Goal: Task Accomplishment & Management: Manage account settings

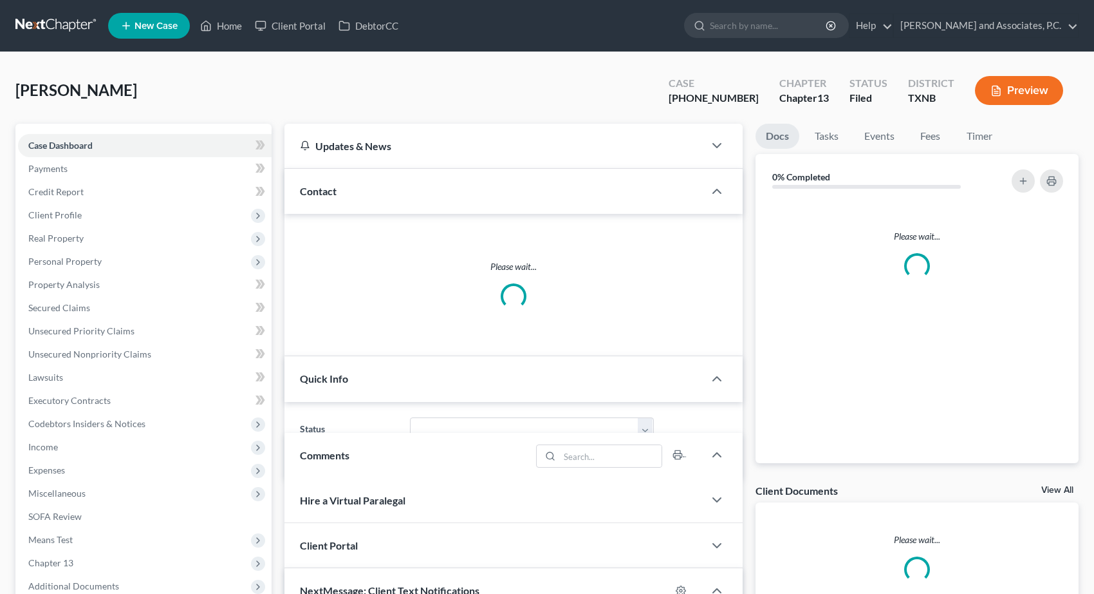
select select "1"
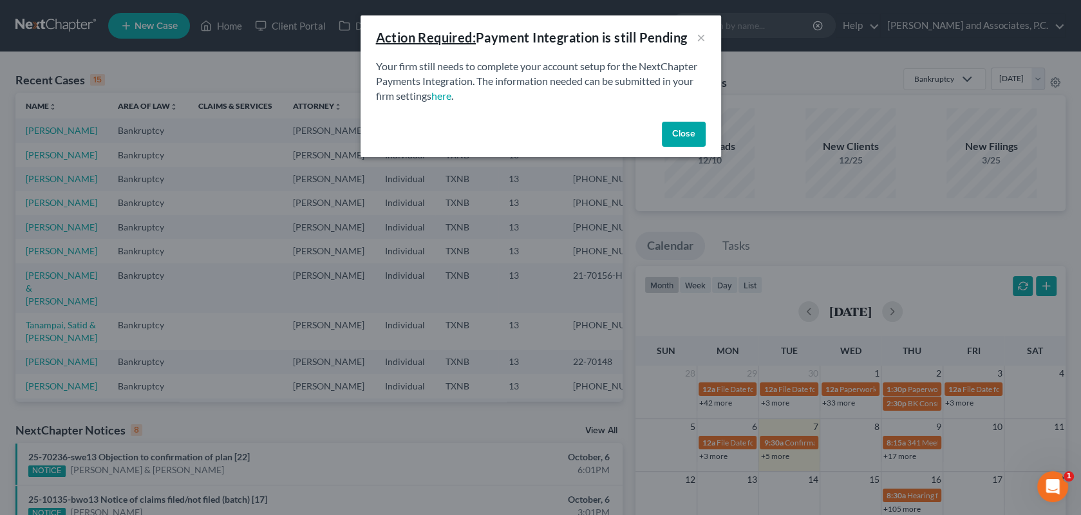
click at [686, 131] on button "Close" at bounding box center [684, 135] width 44 height 26
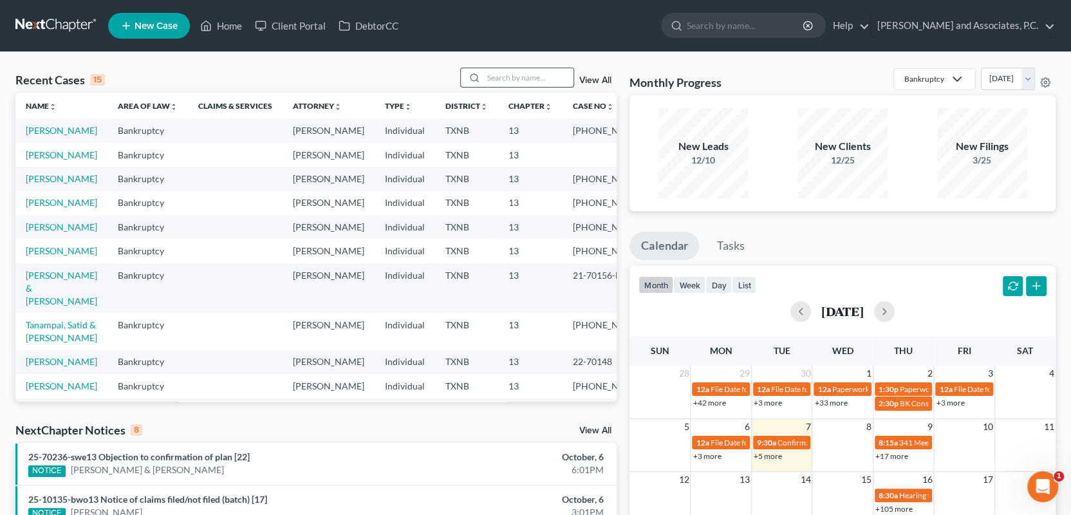
click at [507, 79] on input "search" at bounding box center [528, 77] width 90 height 19
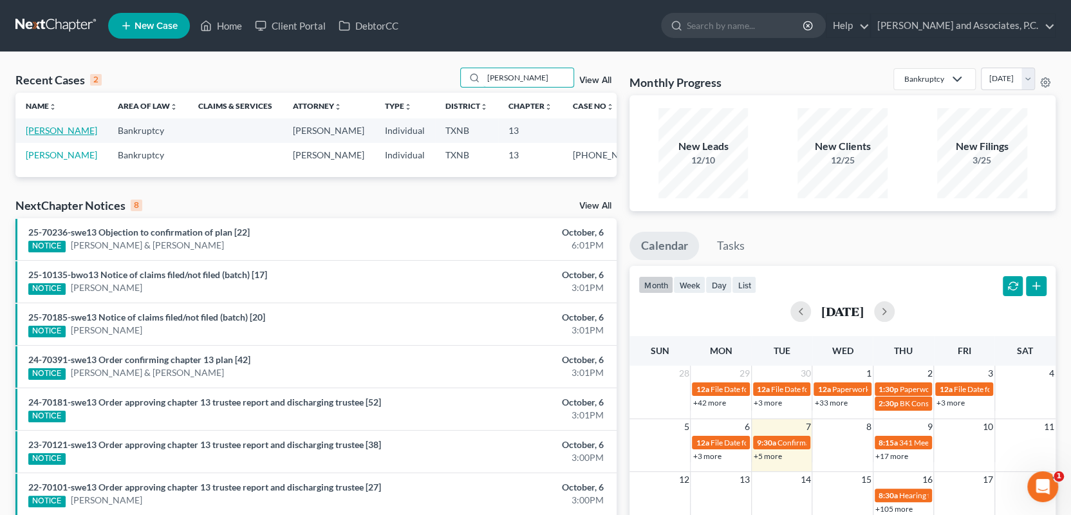
type input "[PERSON_NAME]"
click at [64, 128] on link "[PERSON_NAME]" at bounding box center [61, 130] width 71 height 11
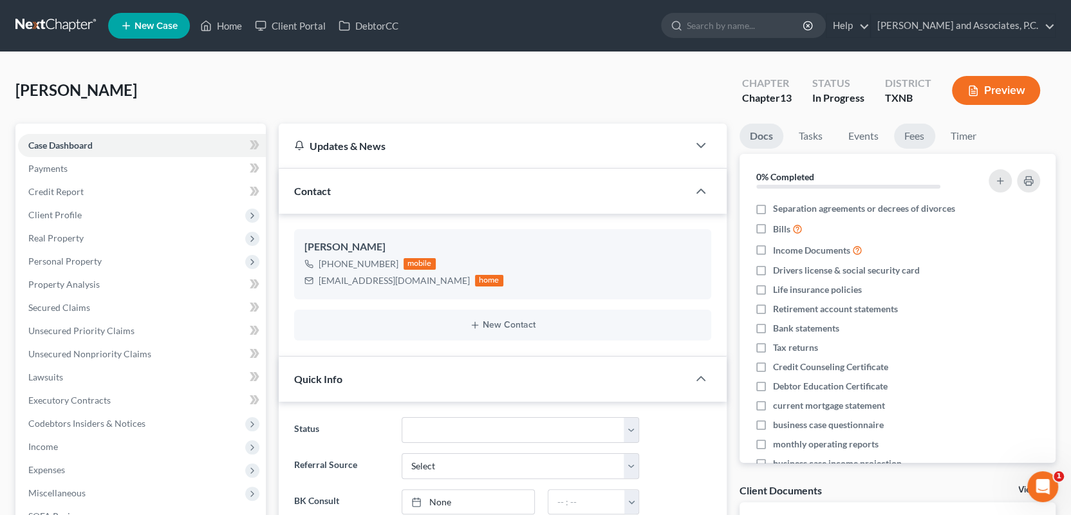
click at [913, 135] on link "Fees" at bounding box center [914, 136] width 41 height 25
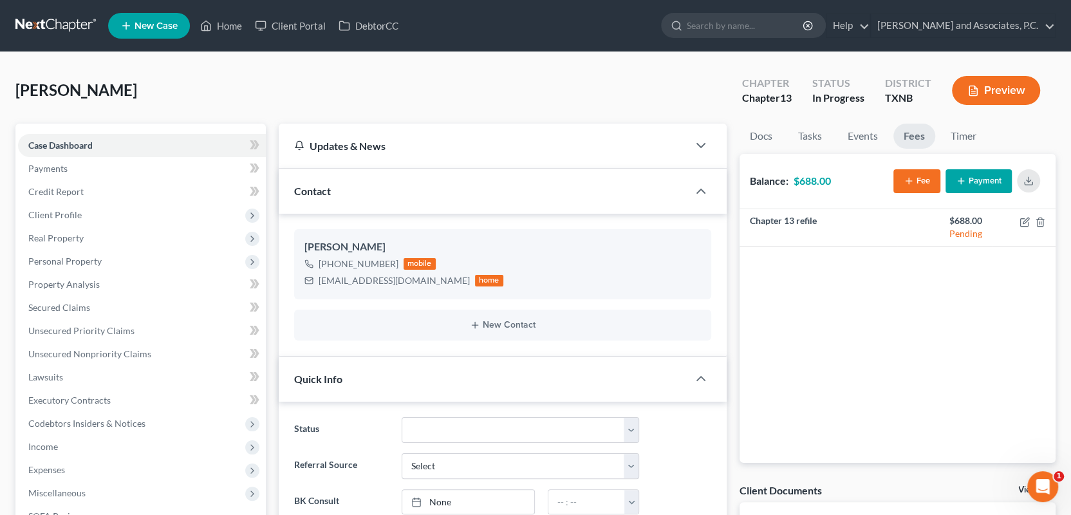
click at [975, 182] on button "Payment" at bounding box center [979, 181] width 66 height 24
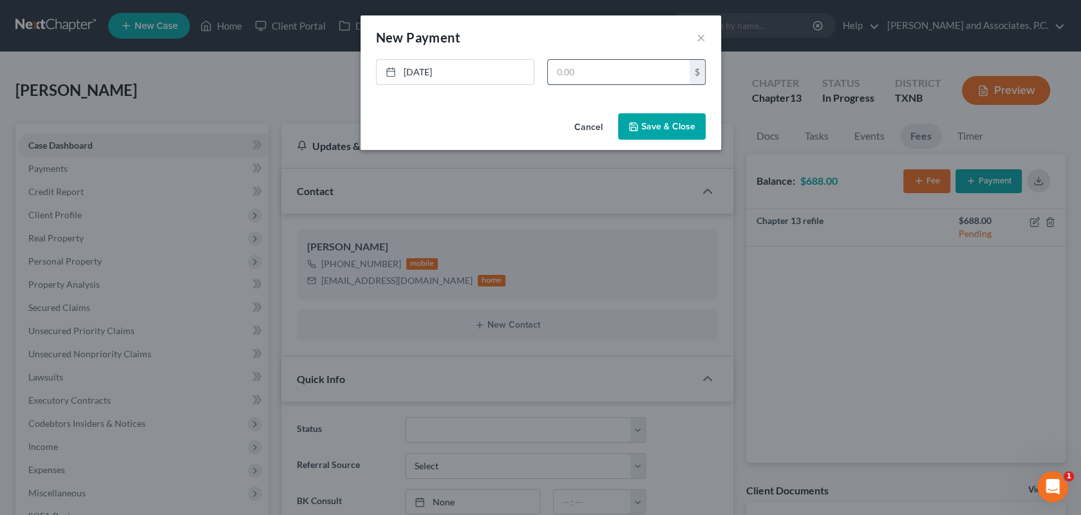
click at [595, 67] on input "text" at bounding box center [619, 72] width 142 height 24
type input "688.00"
click at [672, 127] on button "Save & Close" at bounding box center [662, 126] width 88 height 27
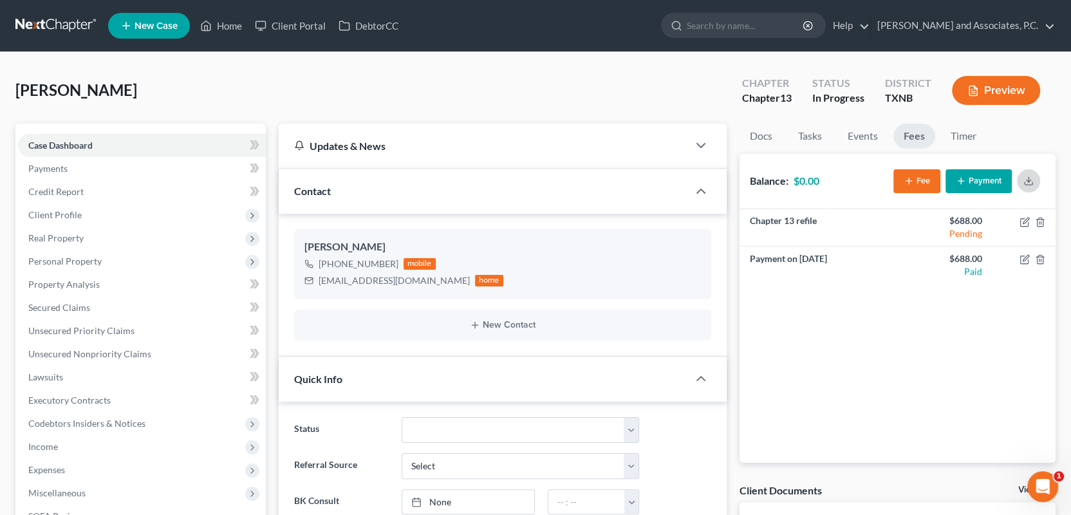
click at [1027, 181] on icon "button" at bounding box center [1029, 181] width 10 height 10
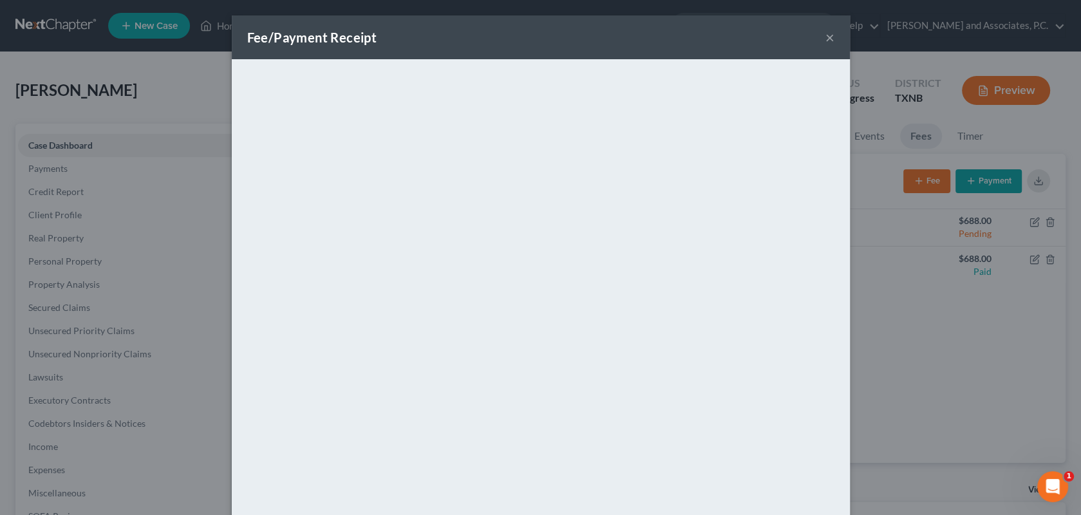
click at [825, 32] on button "×" at bounding box center [829, 37] width 9 height 15
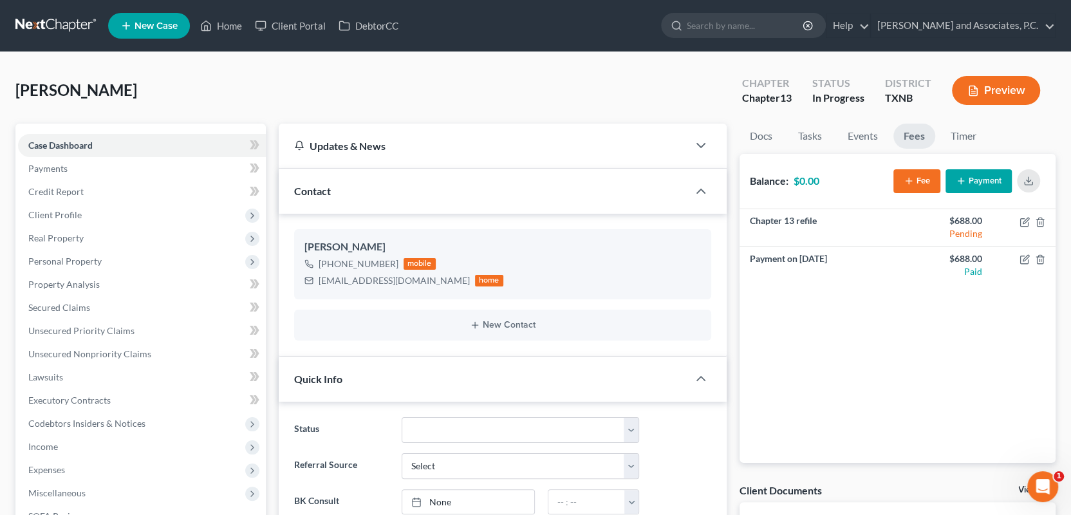
click at [223, 23] on link "Home" at bounding box center [221, 25] width 55 height 23
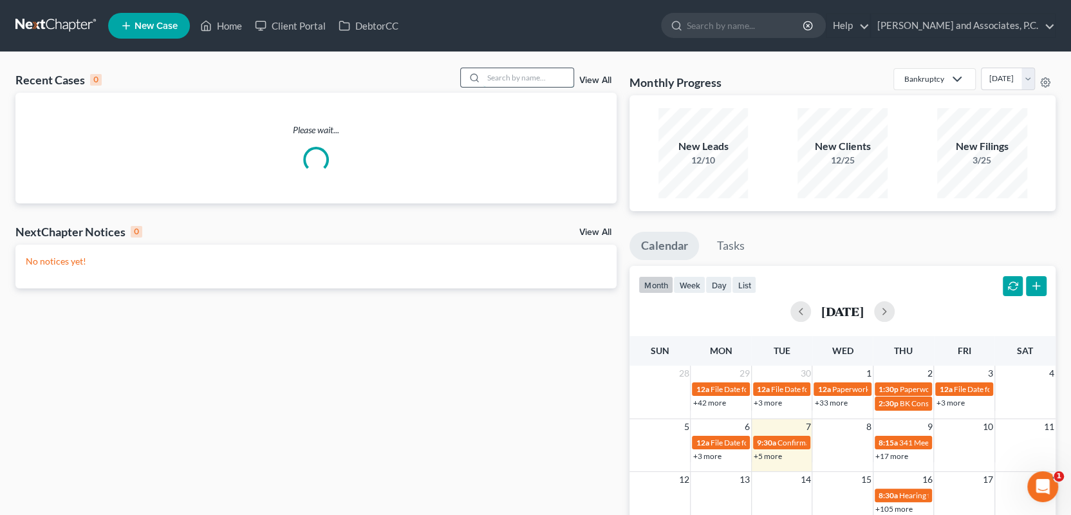
click at [492, 80] on input "search" at bounding box center [528, 77] width 90 height 19
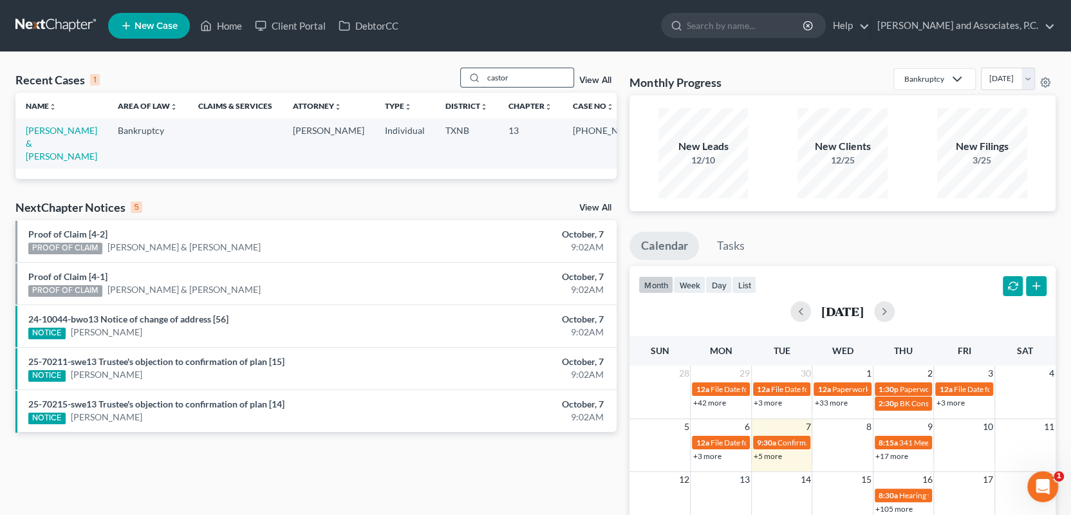
drag, startPoint x: 511, startPoint y: 79, endPoint x: 478, endPoint y: 73, distance: 34.0
click at [478, 73] on div "castor" at bounding box center [517, 78] width 115 height 20
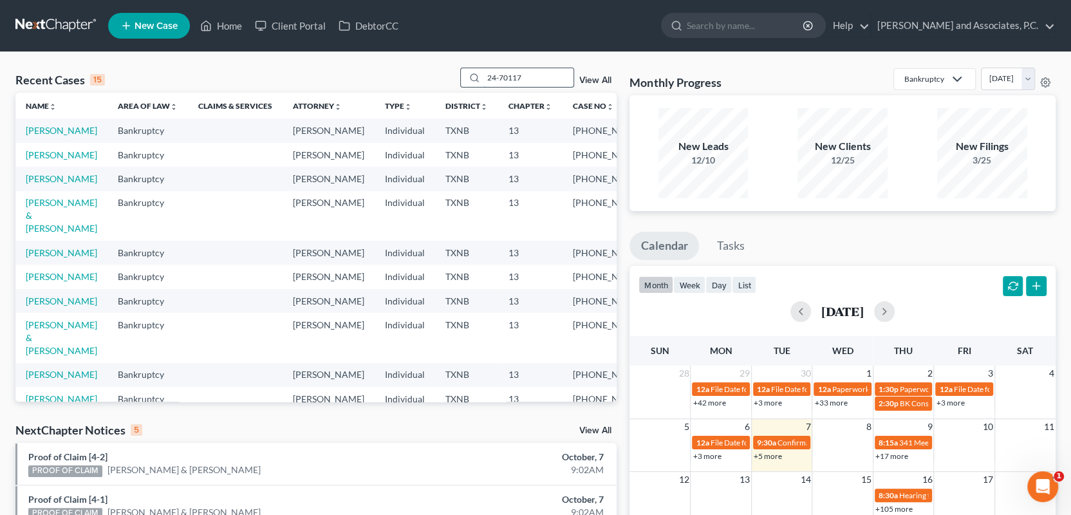
type input "24-70117"
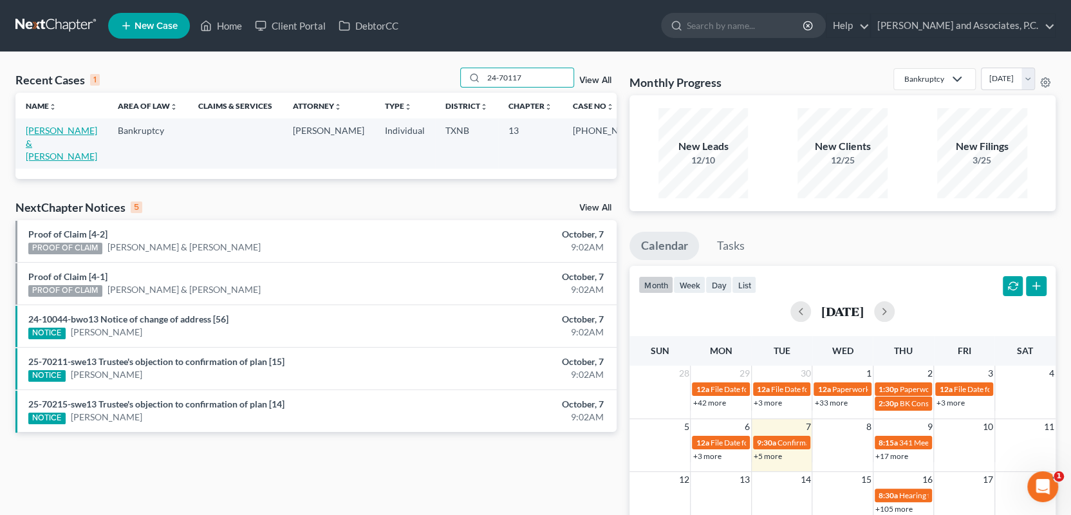
click at [68, 135] on link "[PERSON_NAME] & [PERSON_NAME]" at bounding box center [61, 143] width 71 height 37
select select "3"
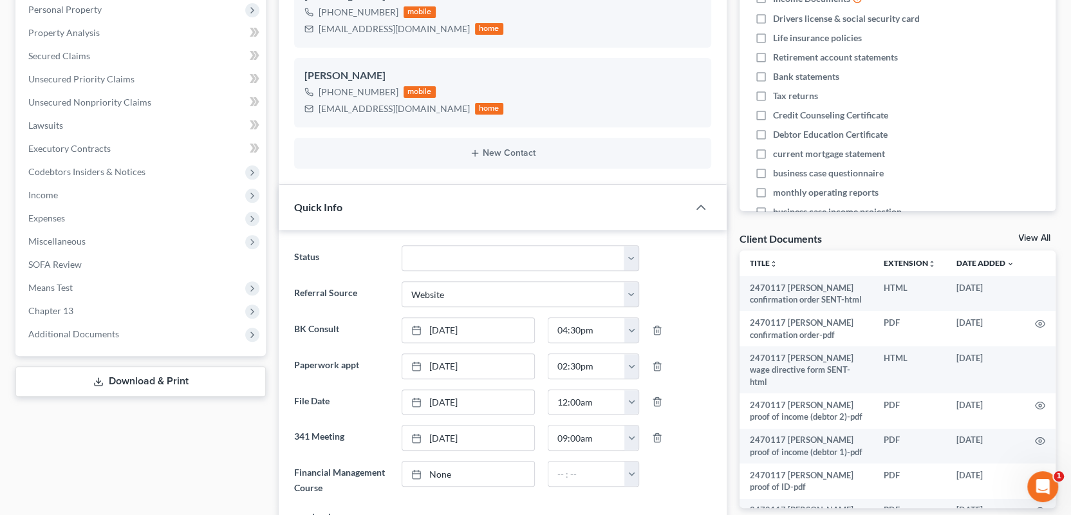
scroll to position [257, 0]
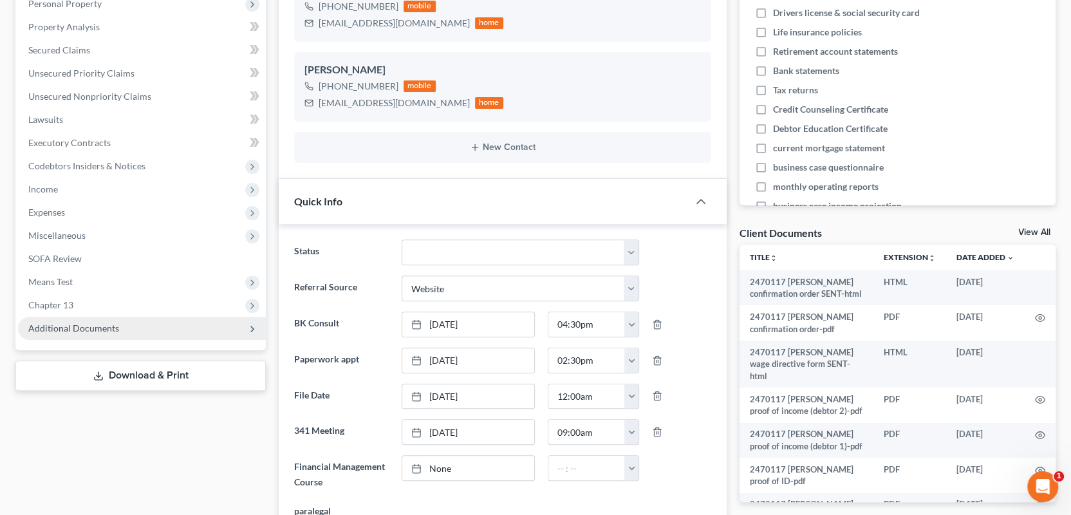
click at [89, 323] on span "Additional Documents" at bounding box center [73, 328] width 91 height 11
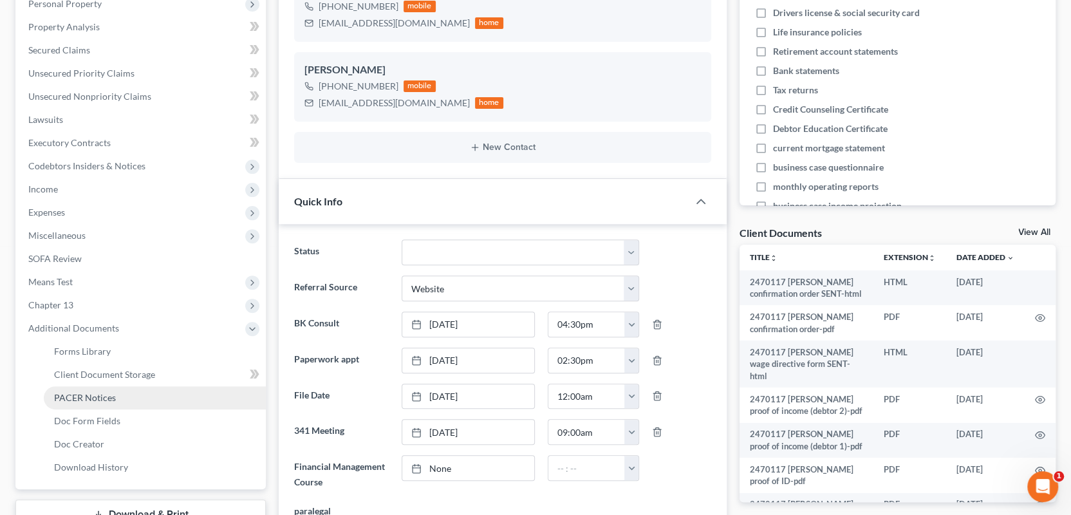
click at [109, 394] on span "PACER Notices" at bounding box center [85, 397] width 62 height 11
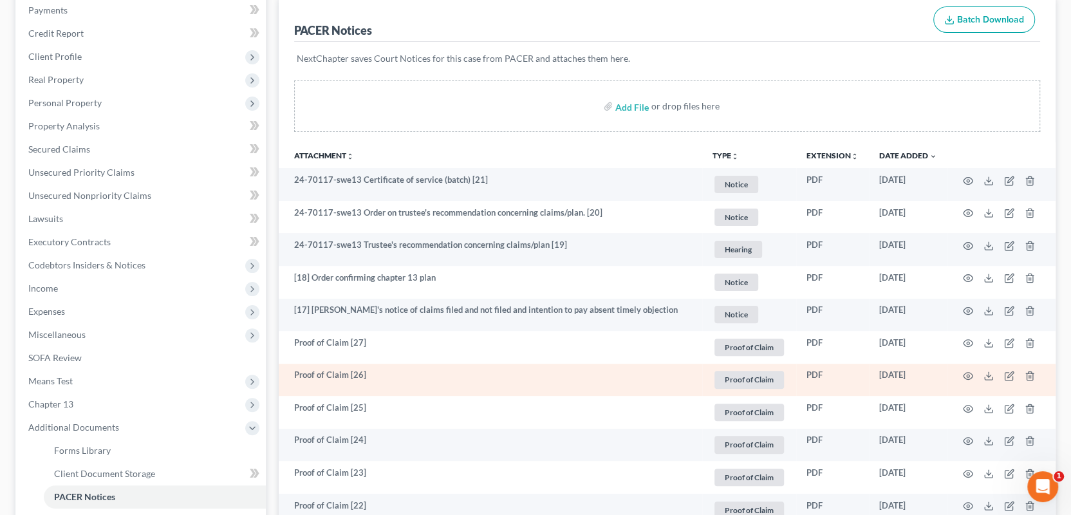
scroll to position [129, 0]
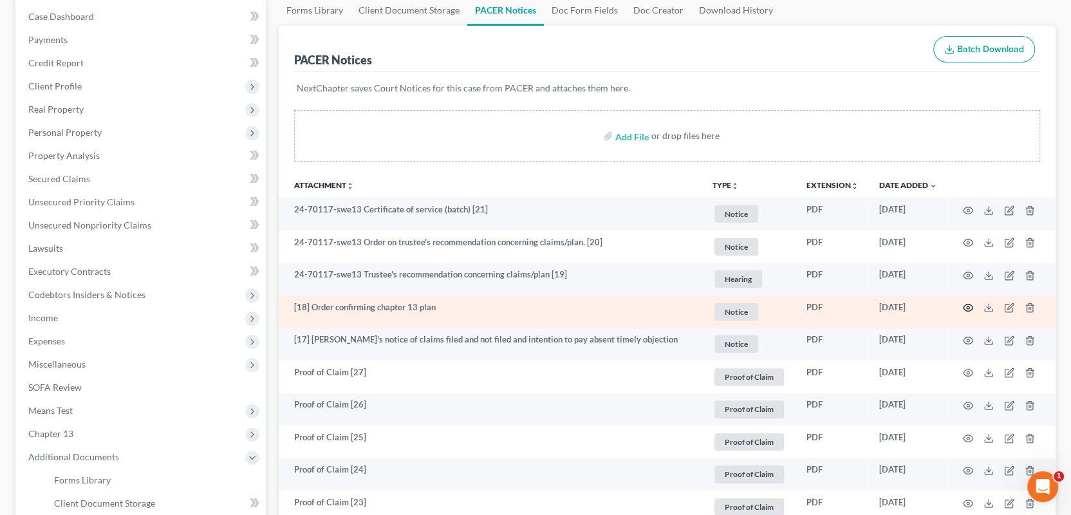
click at [968, 306] on circle "button" at bounding box center [968, 307] width 3 height 3
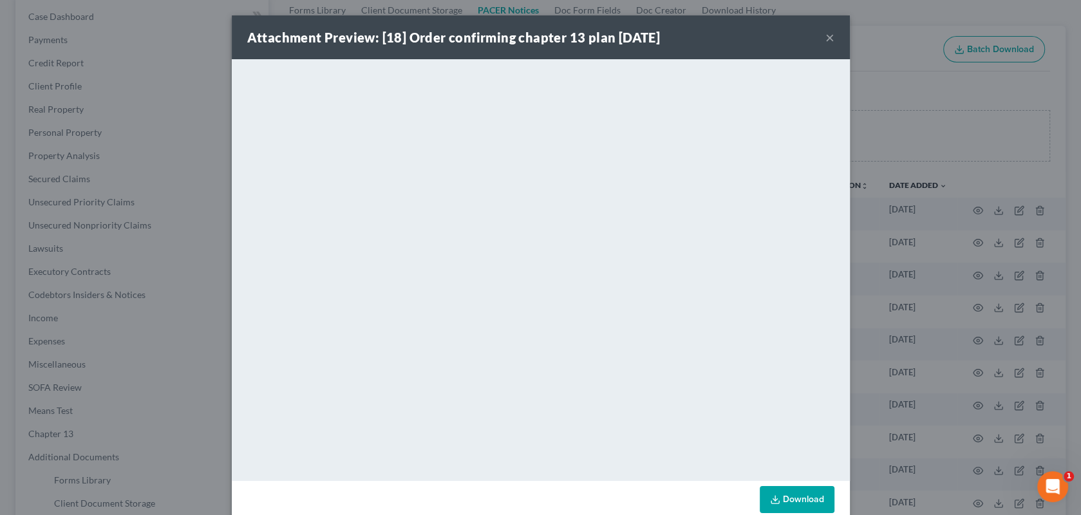
click at [825, 37] on button "×" at bounding box center [829, 37] width 9 height 15
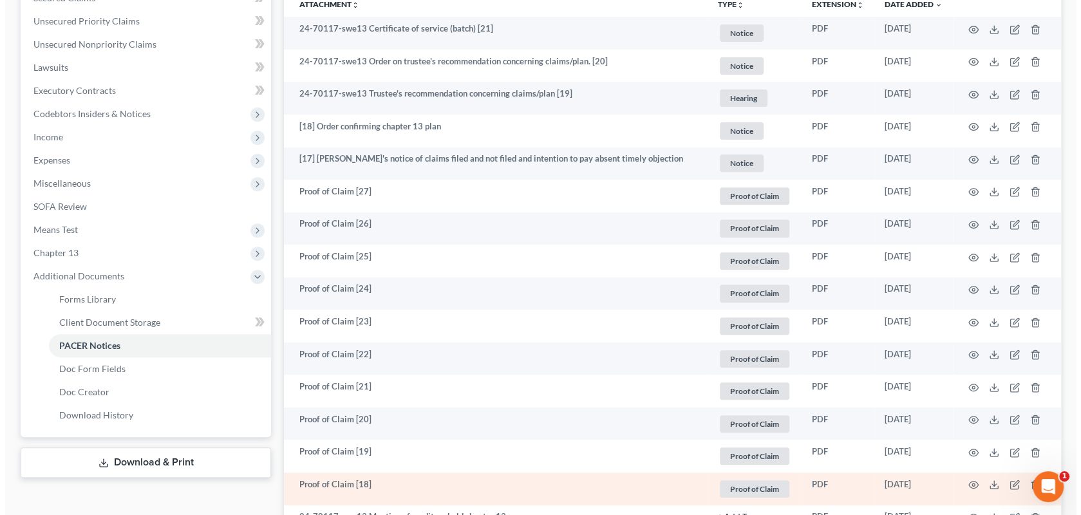
scroll to position [257, 0]
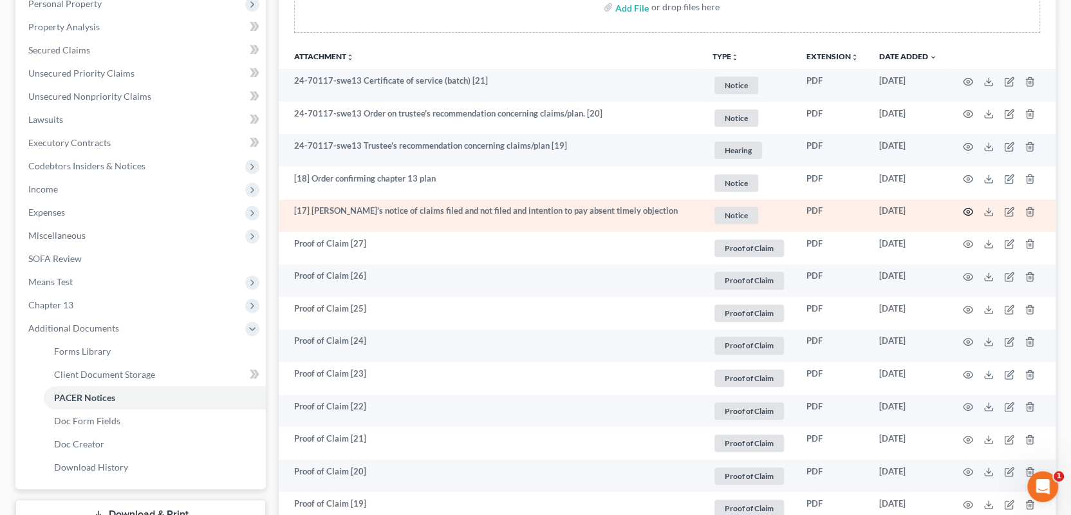
click at [969, 211] on icon "button" at bounding box center [968, 212] width 10 height 10
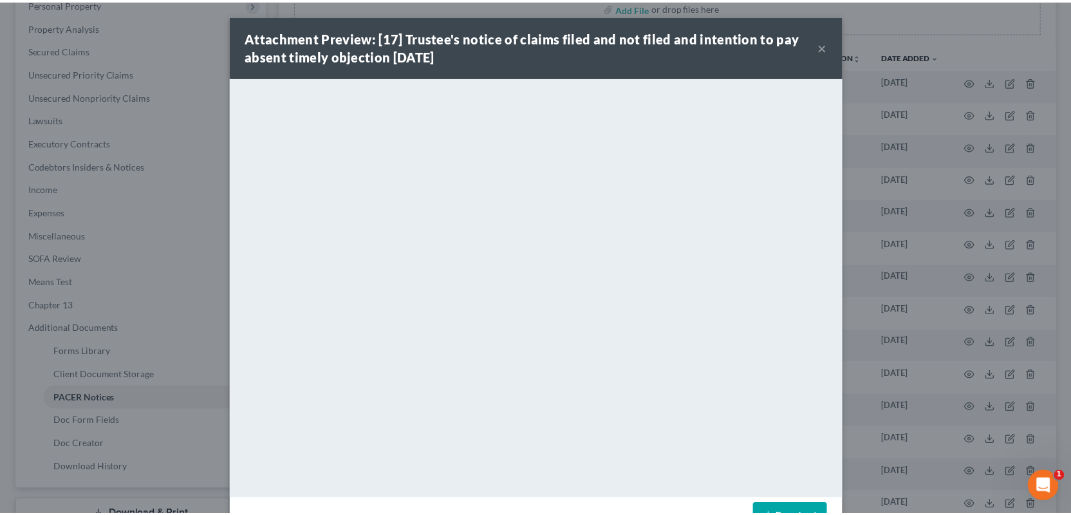
scroll to position [41, 0]
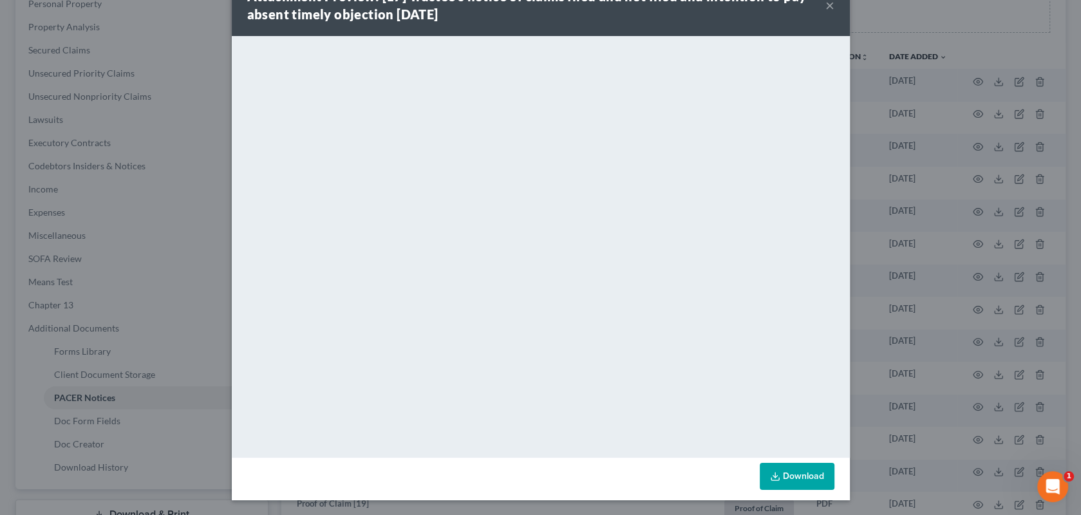
click at [827, 5] on button "×" at bounding box center [829, 4] width 9 height 15
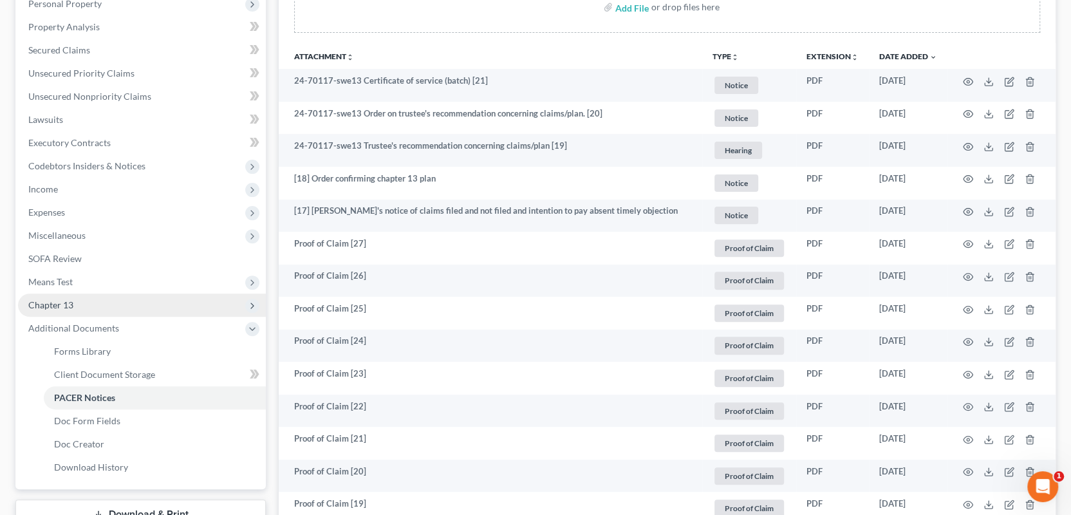
click at [54, 303] on span "Chapter 13" at bounding box center [50, 304] width 45 height 11
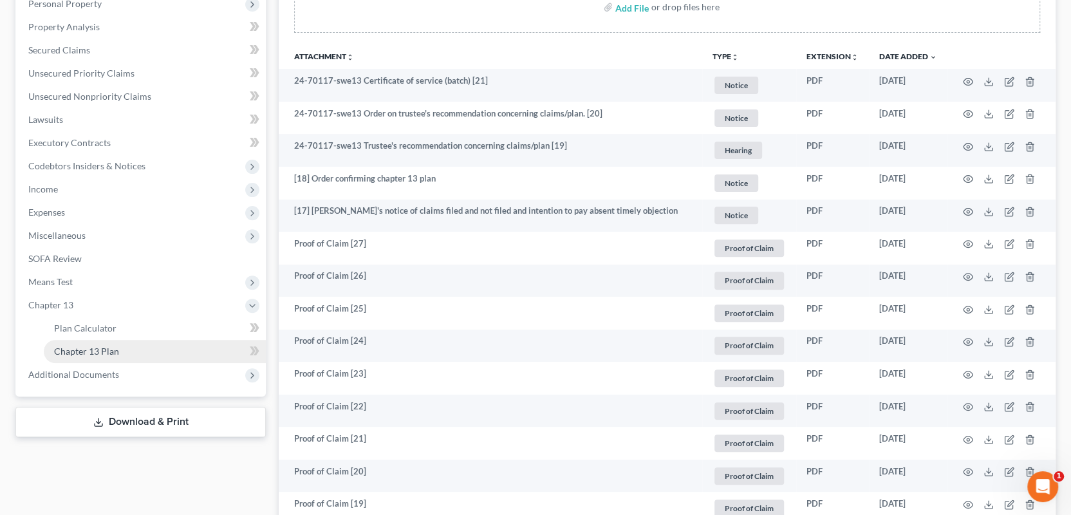
click at [83, 349] on span "Chapter 13 Plan" at bounding box center [86, 351] width 65 height 11
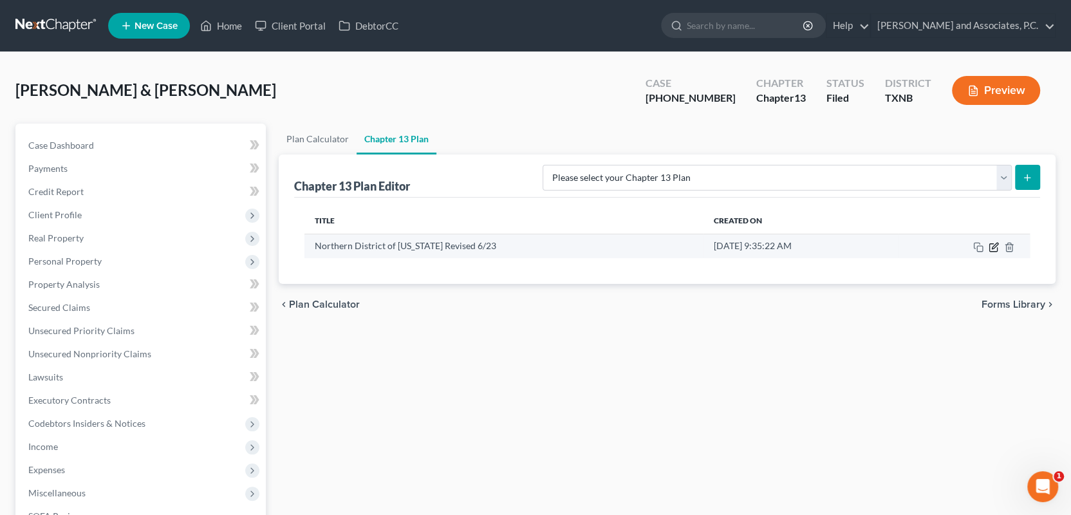
click at [992, 246] on icon "button" at bounding box center [995, 246] width 6 height 6
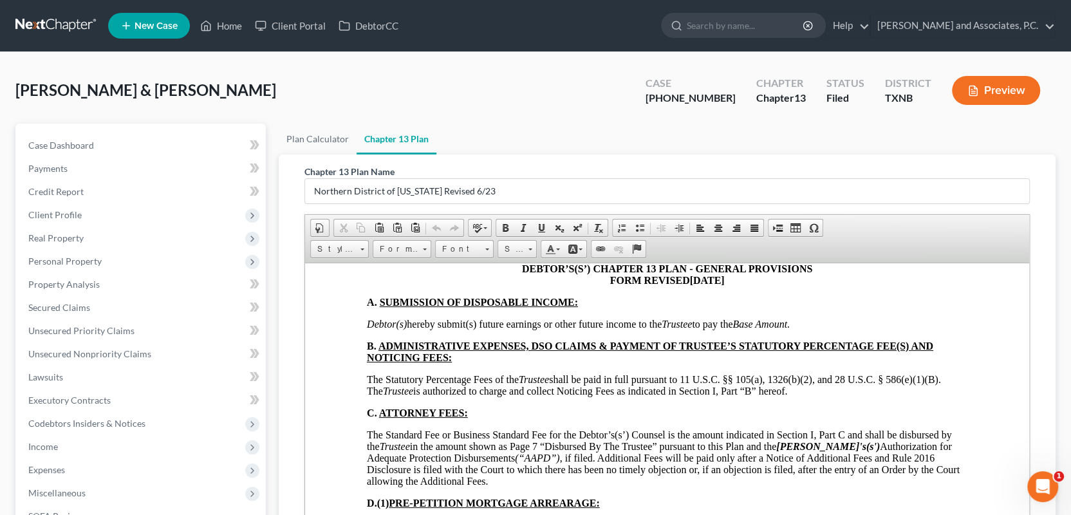
scroll to position [3154, 0]
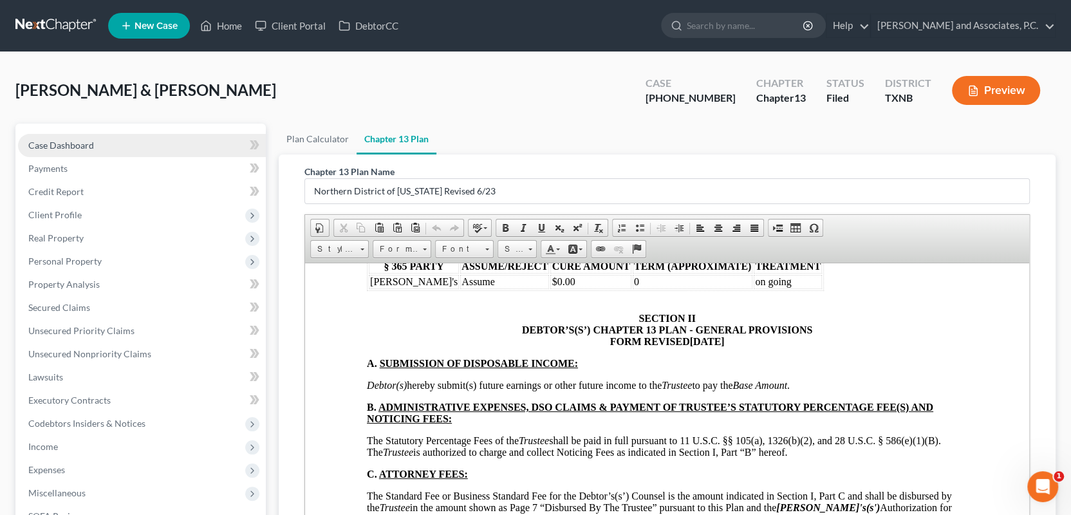
click at [90, 144] on span "Case Dashboard" at bounding box center [61, 145] width 66 height 11
select select "3"
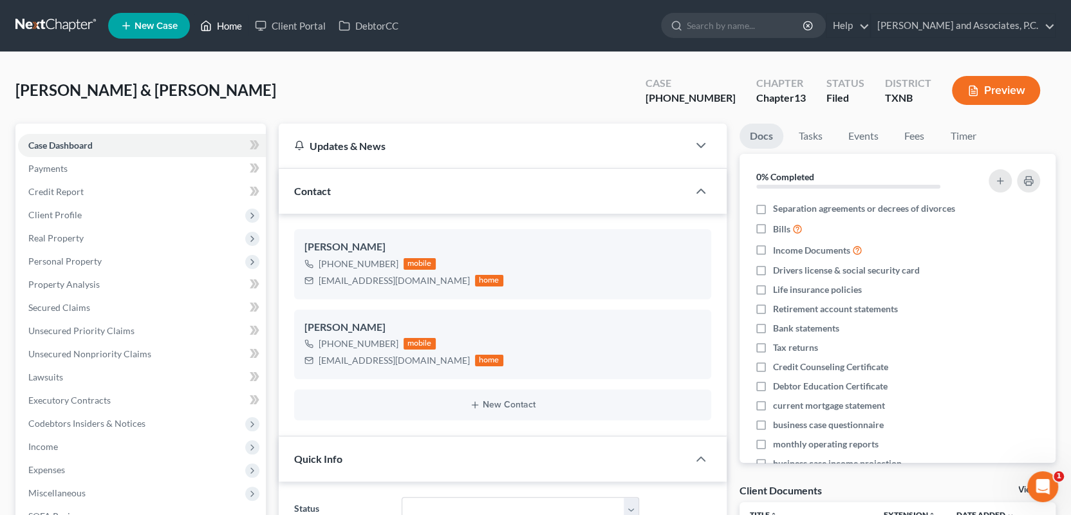
click at [239, 27] on link "Home" at bounding box center [221, 25] width 55 height 23
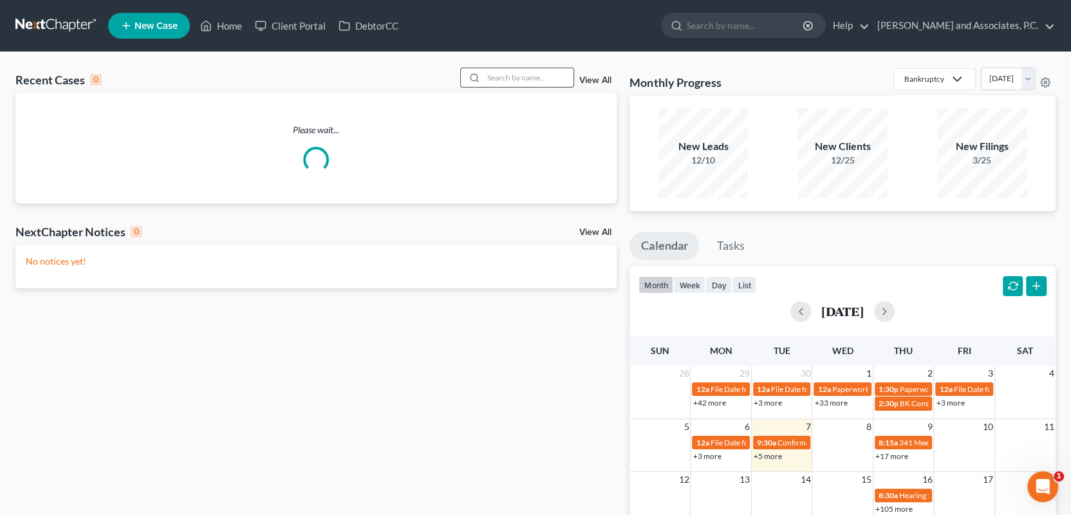
click at [516, 77] on input "search" at bounding box center [528, 77] width 90 height 19
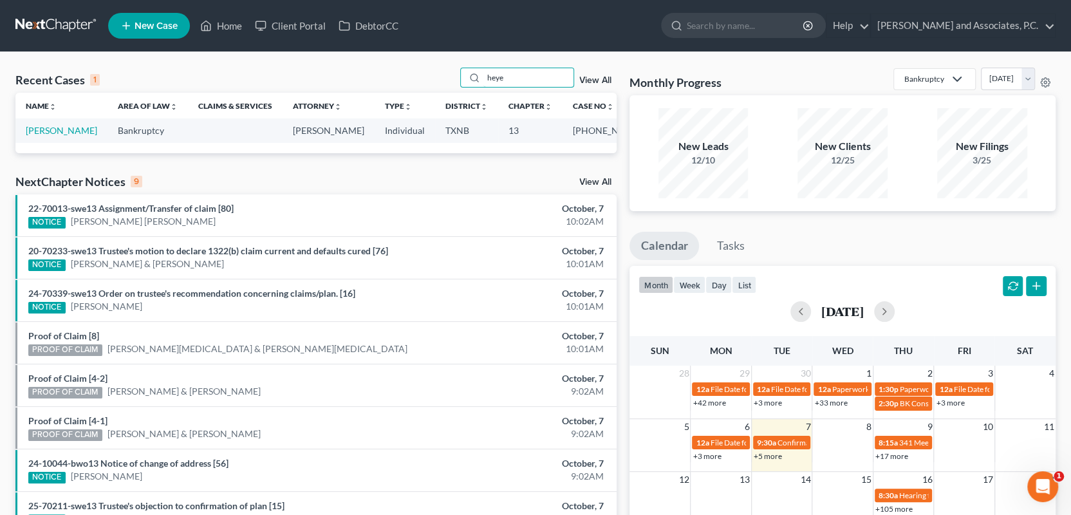
type input "heye"
click at [64, 129] on link "[PERSON_NAME]" at bounding box center [61, 130] width 71 height 11
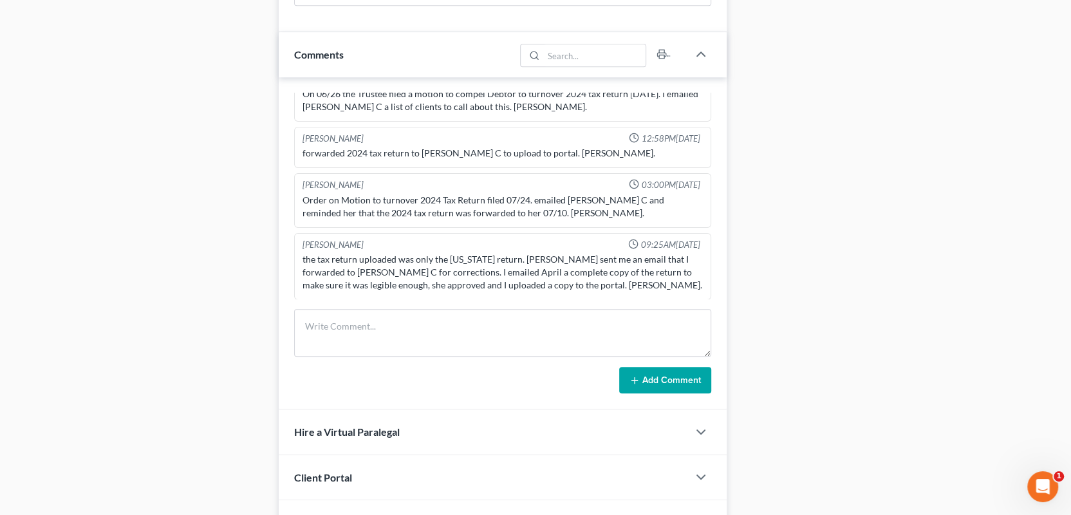
scroll to position [708, 0]
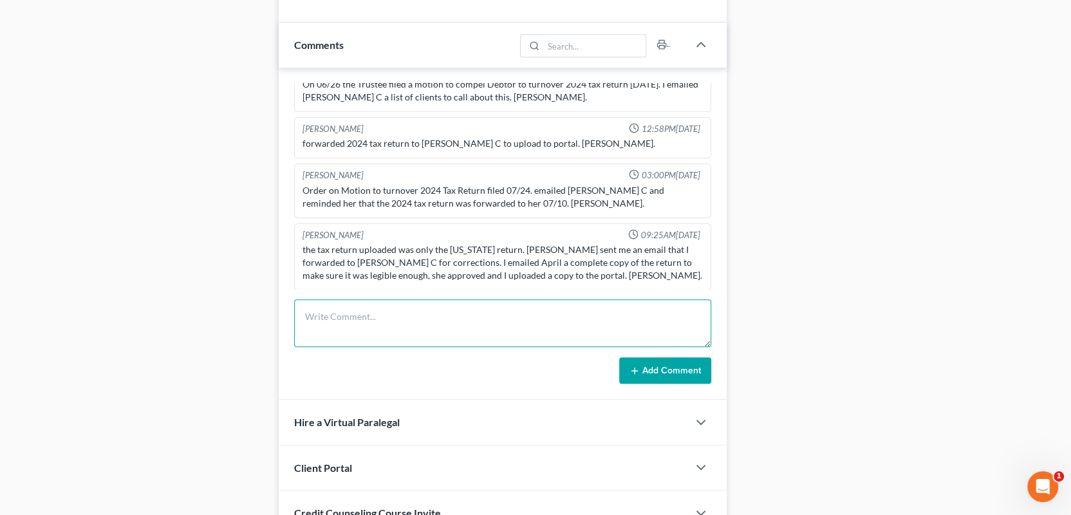
click at [331, 324] on textarea at bounding box center [502, 323] width 417 height 48
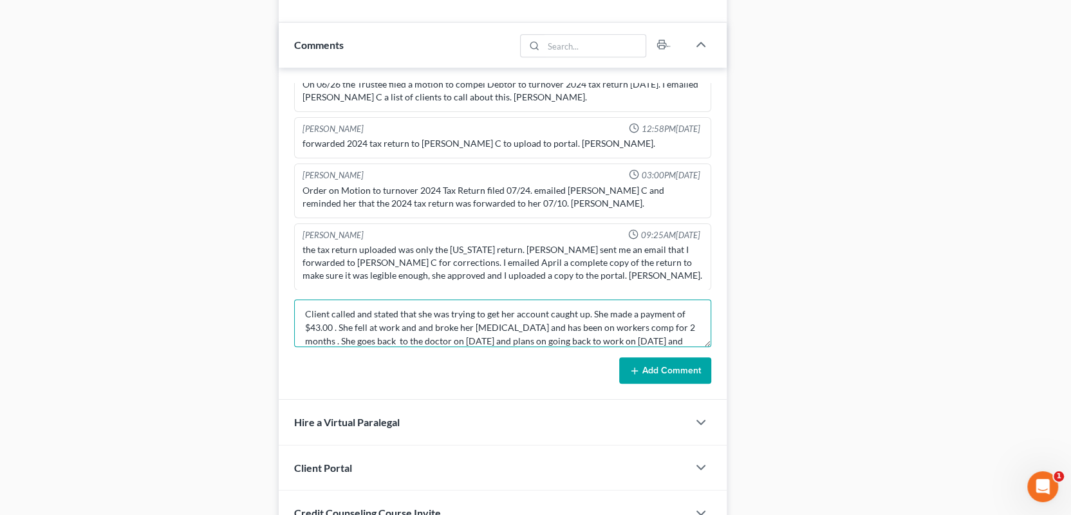
scroll to position [16, 0]
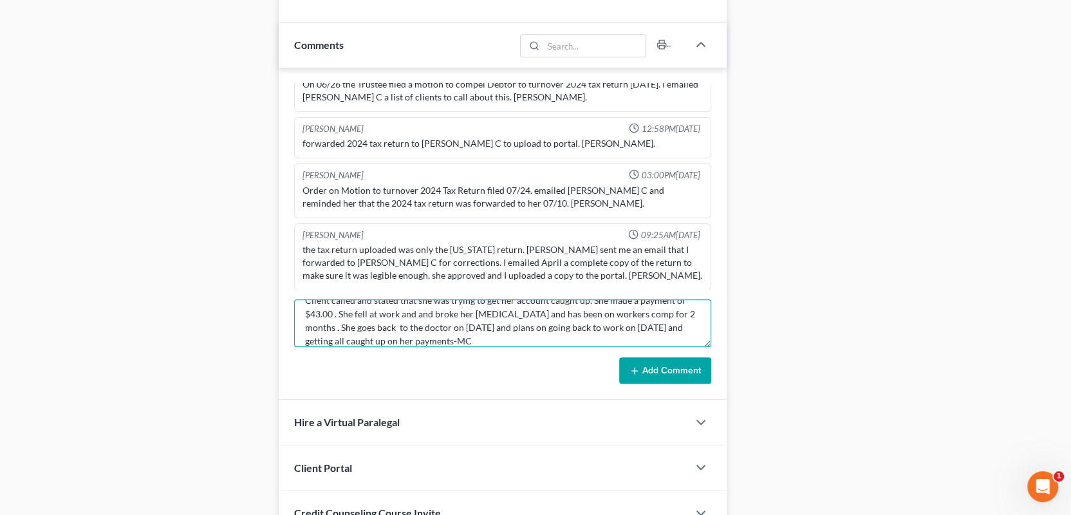
type textarea "Client called and stated that she was trying to get her account caught up. She …"
click at [680, 375] on button "Add Comment" at bounding box center [665, 370] width 92 height 27
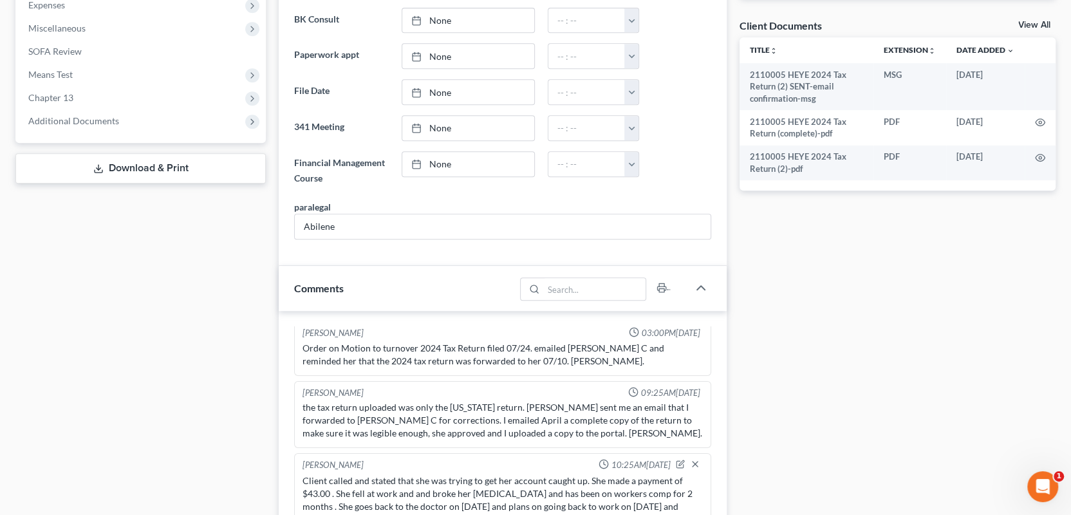
scroll to position [0, 0]
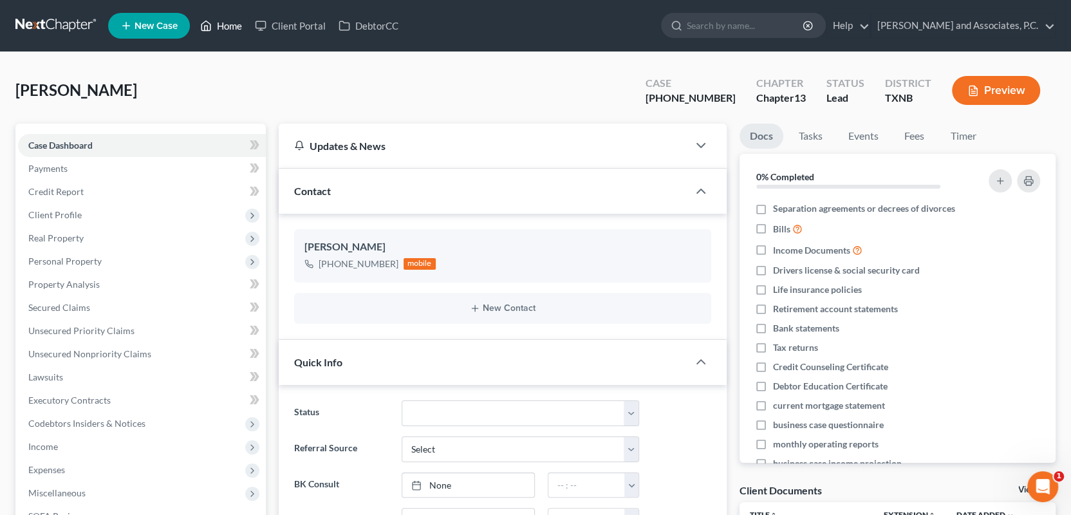
click at [223, 24] on link "Home" at bounding box center [221, 25] width 55 height 23
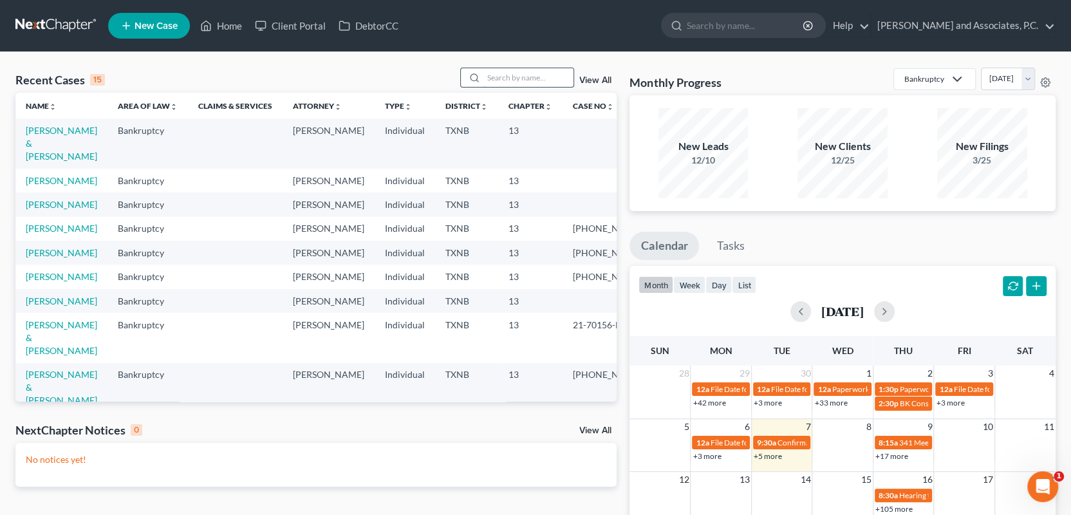
click at [497, 75] on input "search" at bounding box center [528, 77] width 90 height 19
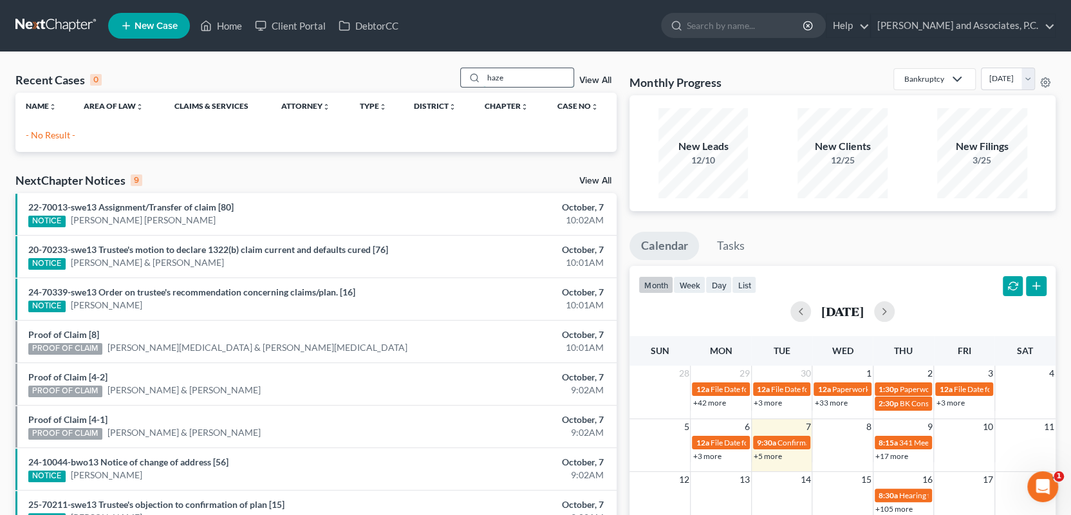
click at [513, 81] on input "haze" at bounding box center [528, 77] width 90 height 19
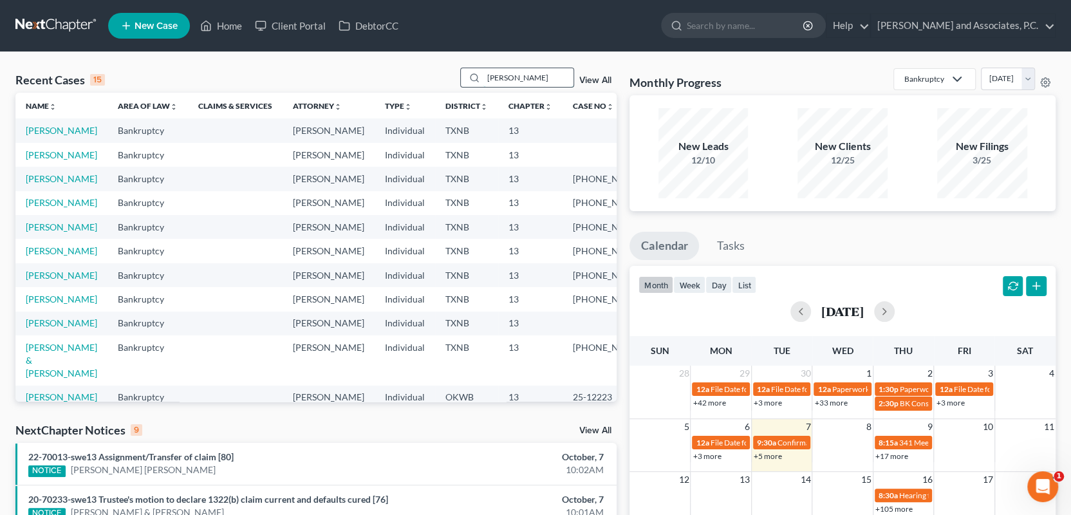
type input "[PERSON_NAME]"
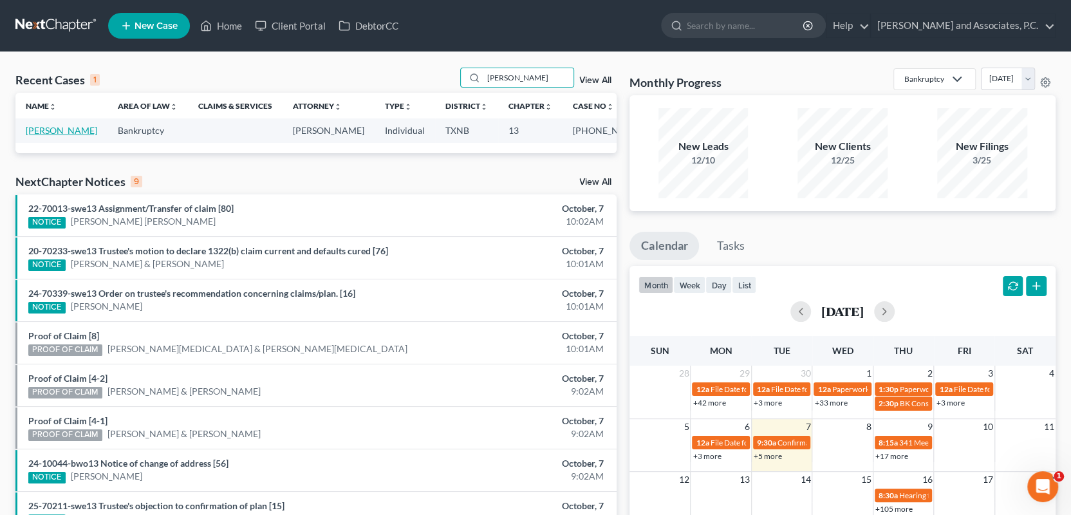
click at [57, 131] on link "[PERSON_NAME]" at bounding box center [61, 130] width 71 height 11
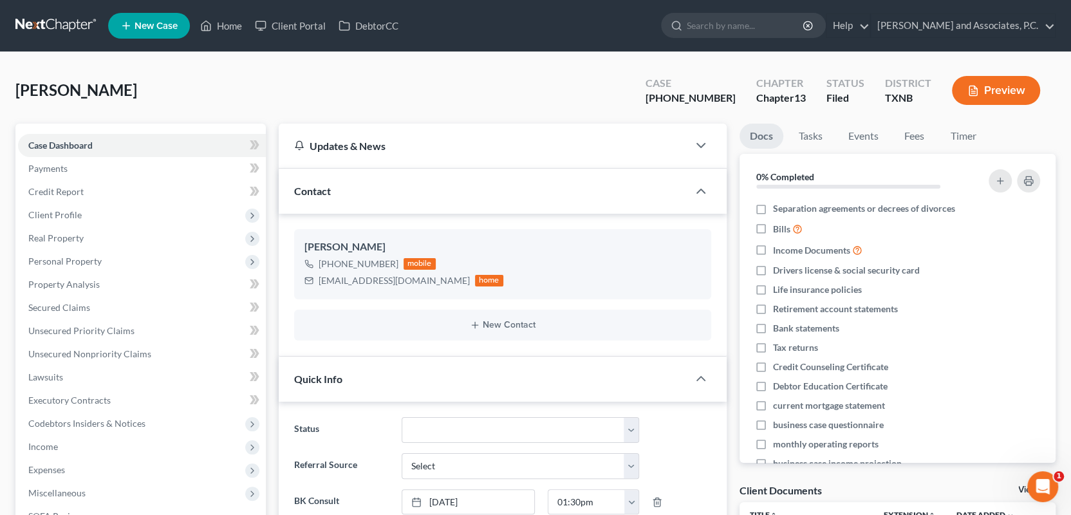
scroll to position [6882, 0]
